Goal: Find specific page/section: Find specific page/section

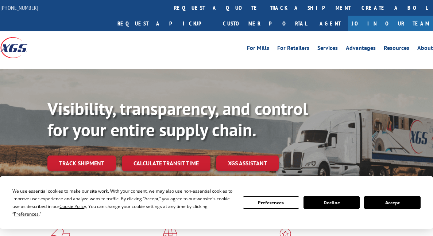
click at [422, 16] on link "Join Our Team" at bounding box center [390, 24] width 85 height 16
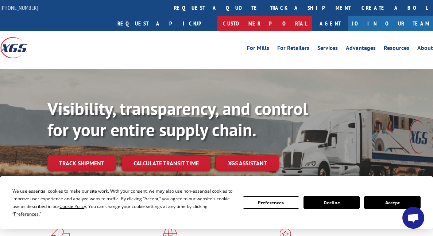
click at [312, 16] on link "Customer Portal" at bounding box center [264, 24] width 95 height 16
